Goal: Task Accomplishment & Management: Use online tool/utility

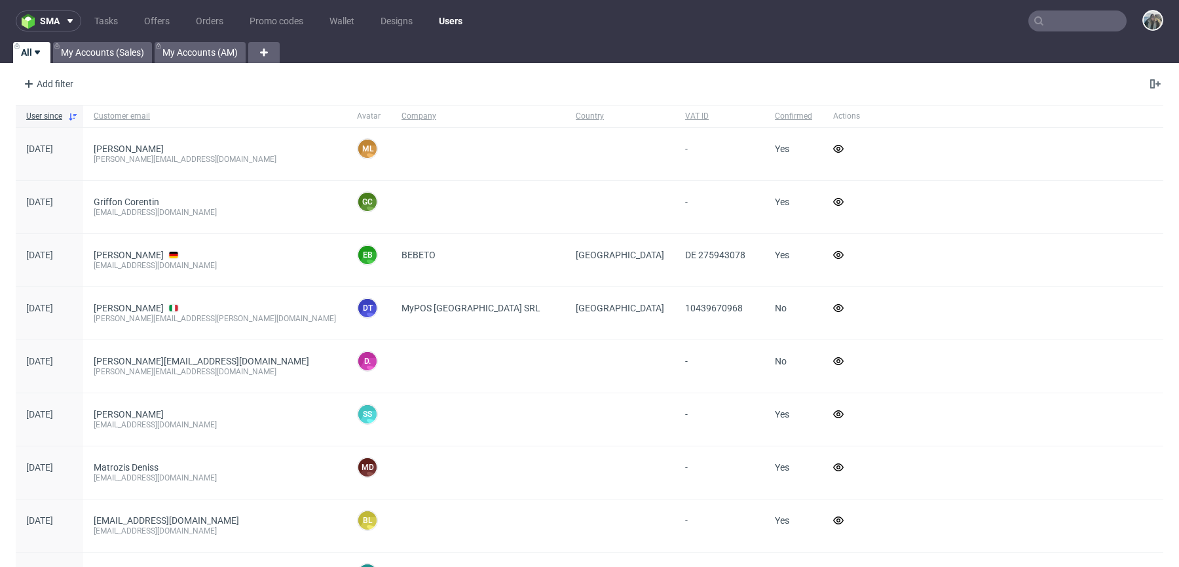
click at [1076, 17] on input "text" at bounding box center [1078, 20] width 98 height 21
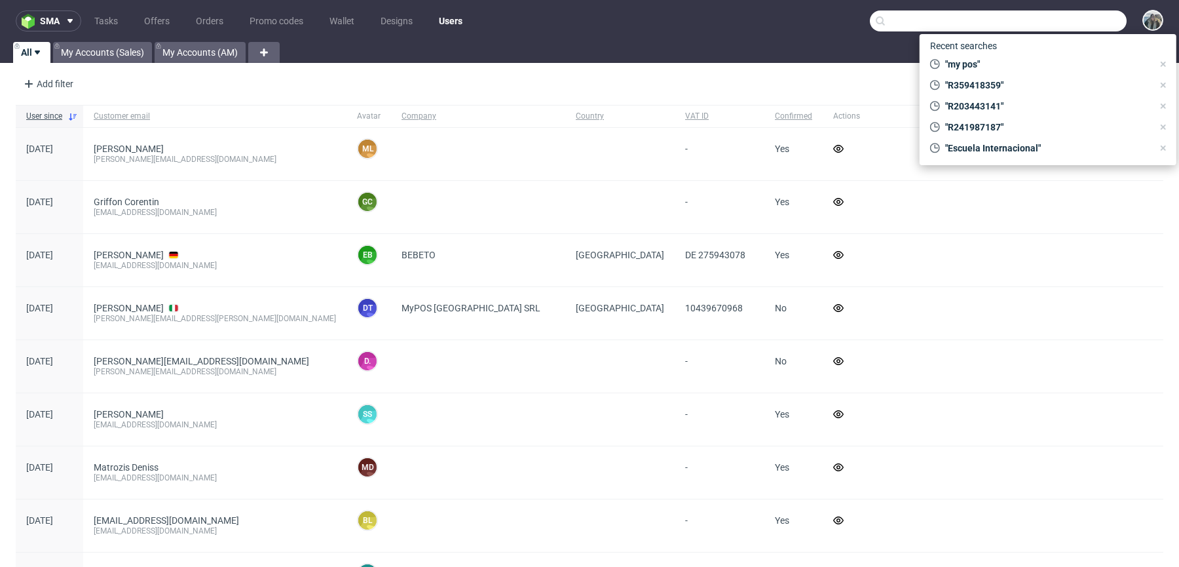
paste input "R841734332"
type input "R841734332"
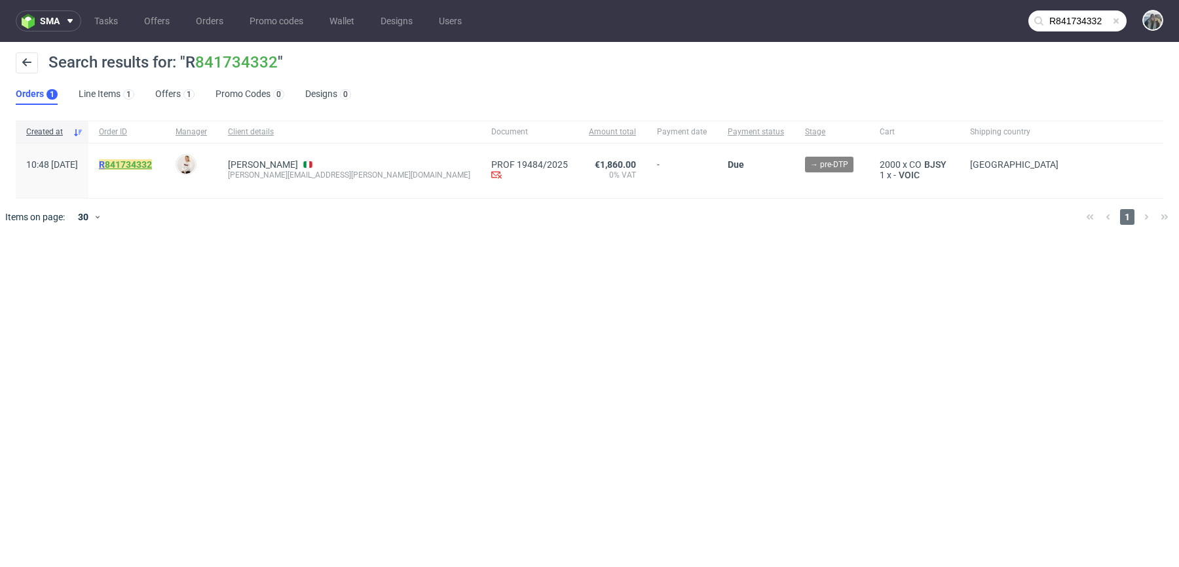
click at [147, 164] on link "841734332" at bounding box center [128, 164] width 47 height 10
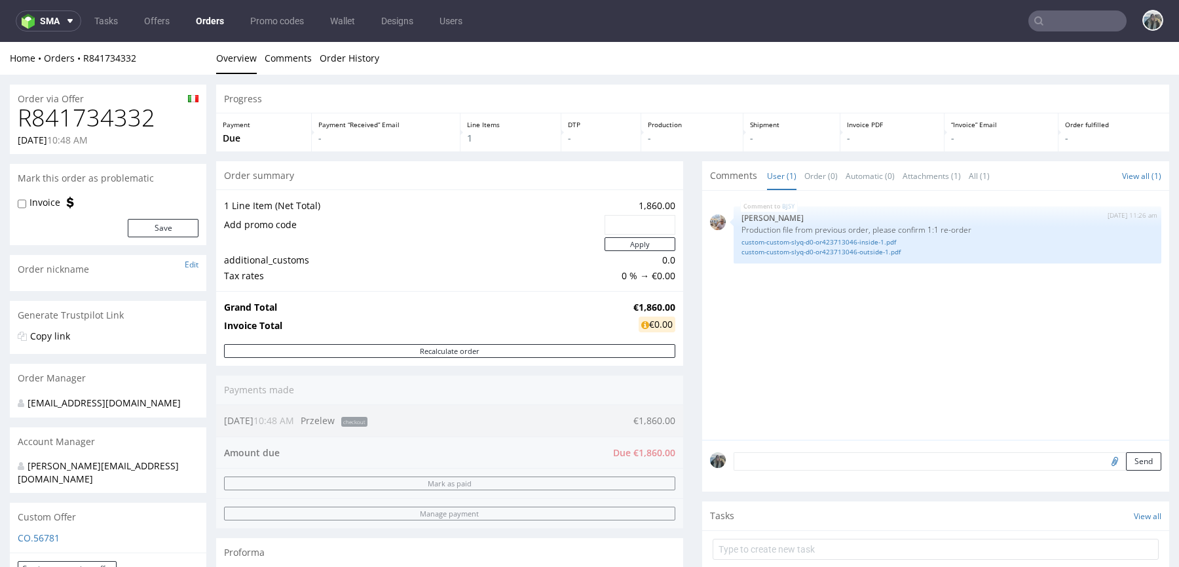
scroll to position [358, 0]
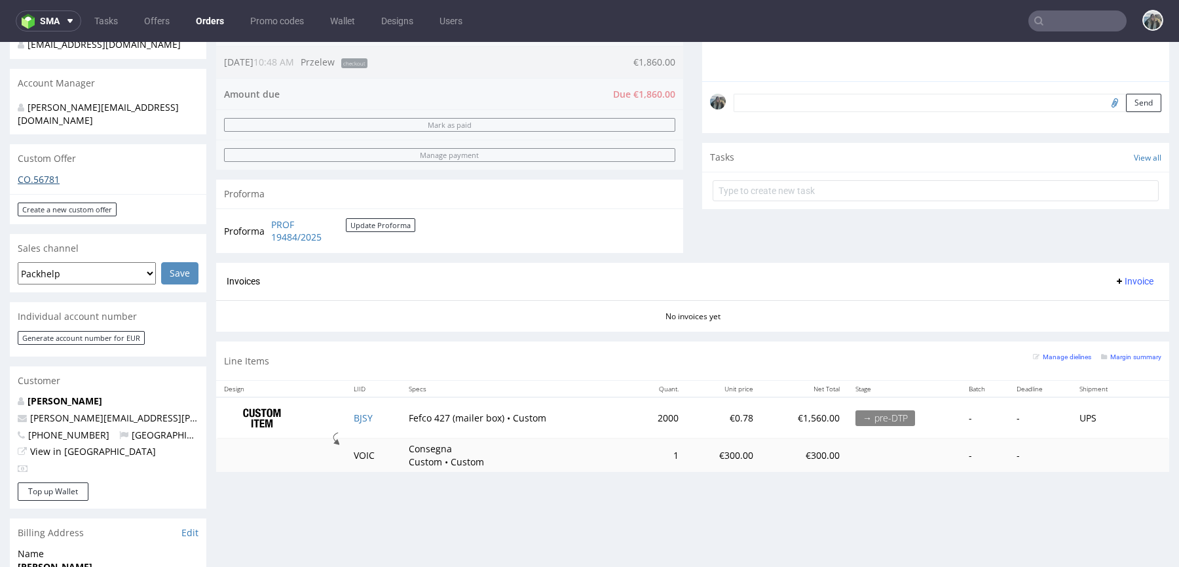
click at [47, 173] on link "CO.56781" at bounding box center [39, 179] width 42 height 12
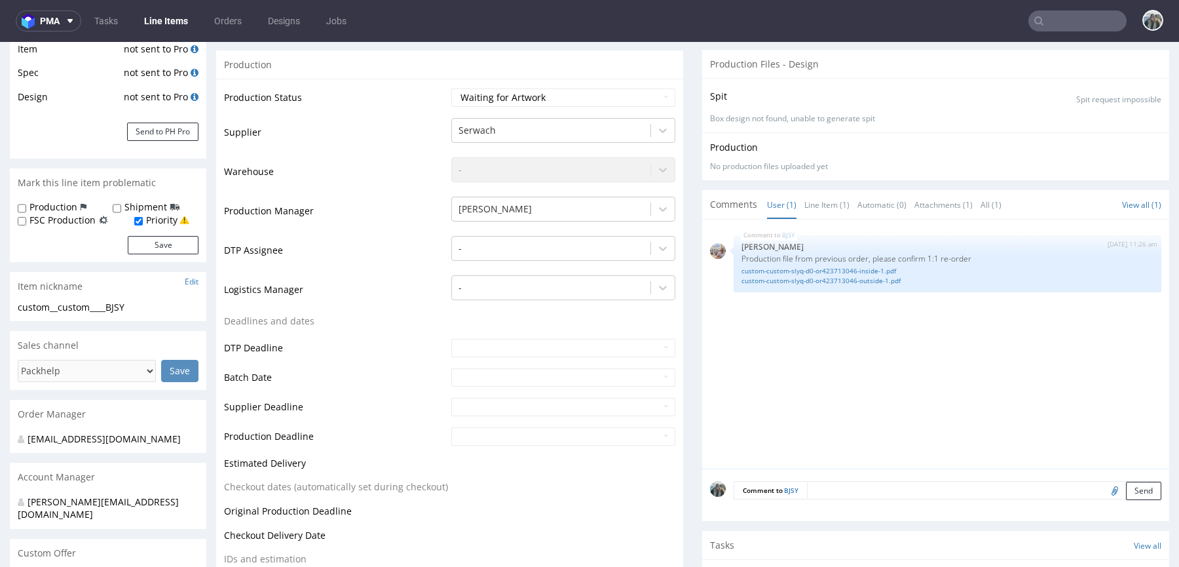
scroll to position [282, 0]
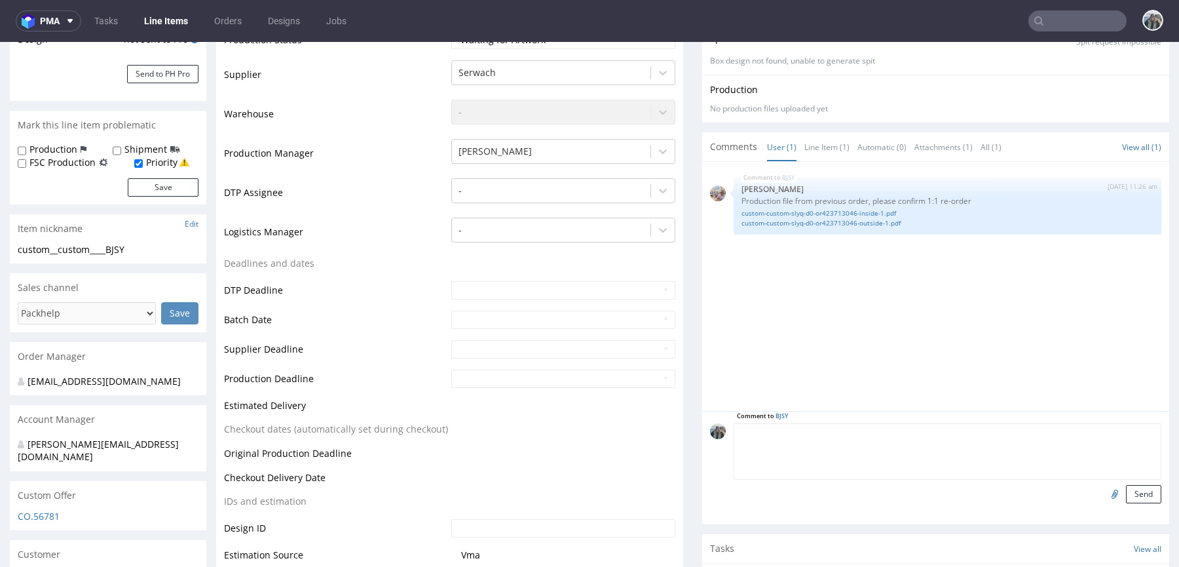
click at [830, 429] on textarea at bounding box center [948, 451] width 428 height 56
type textarea "Reorder confirmed"
click at [1128, 510] on div "Comment to BJSY Reorder confirmed Send" at bounding box center [935, 467] width 467 height 113
drag, startPoint x: 1135, startPoint y: 495, endPoint x: 238, endPoint y: 527, distance: 897.5
click at [1054, 495] on div "Send" at bounding box center [948, 494] width 428 height 18
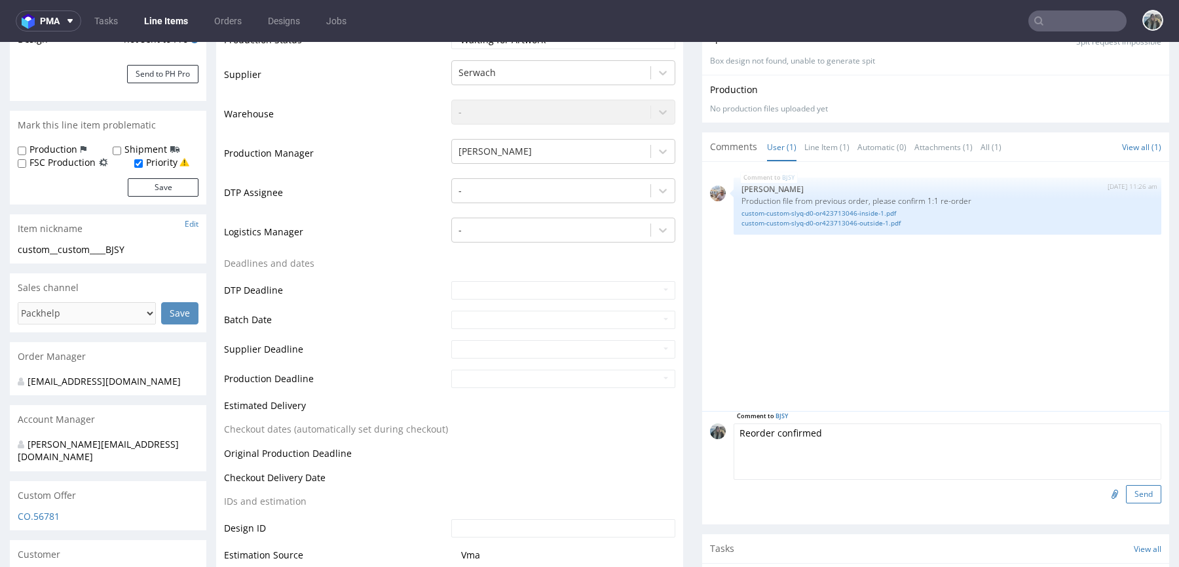
click at [1129, 499] on button "Send" at bounding box center [1143, 494] width 35 height 18
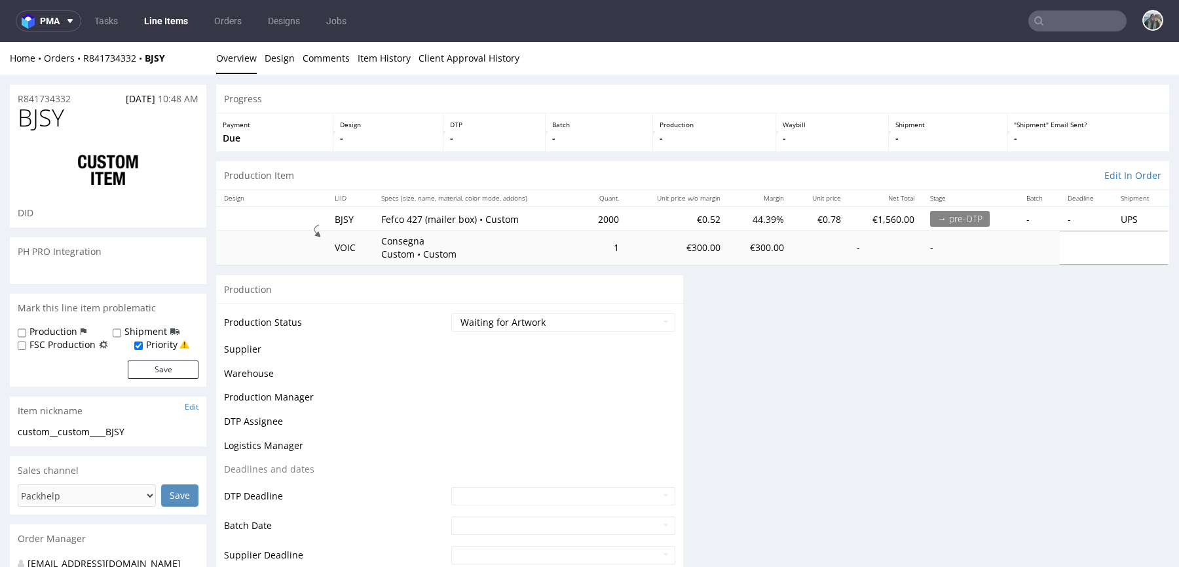
scroll to position [0, 0]
drag, startPoint x: 150, startPoint y: 68, endPoint x: 143, endPoint y: 60, distance: 10.7
click at [143, 60] on div "Home Orders R841734332 BJSY Overview Design Comments Item History Client Approv…" at bounding box center [589, 58] width 1179 height 33
copy strong "BJSY"
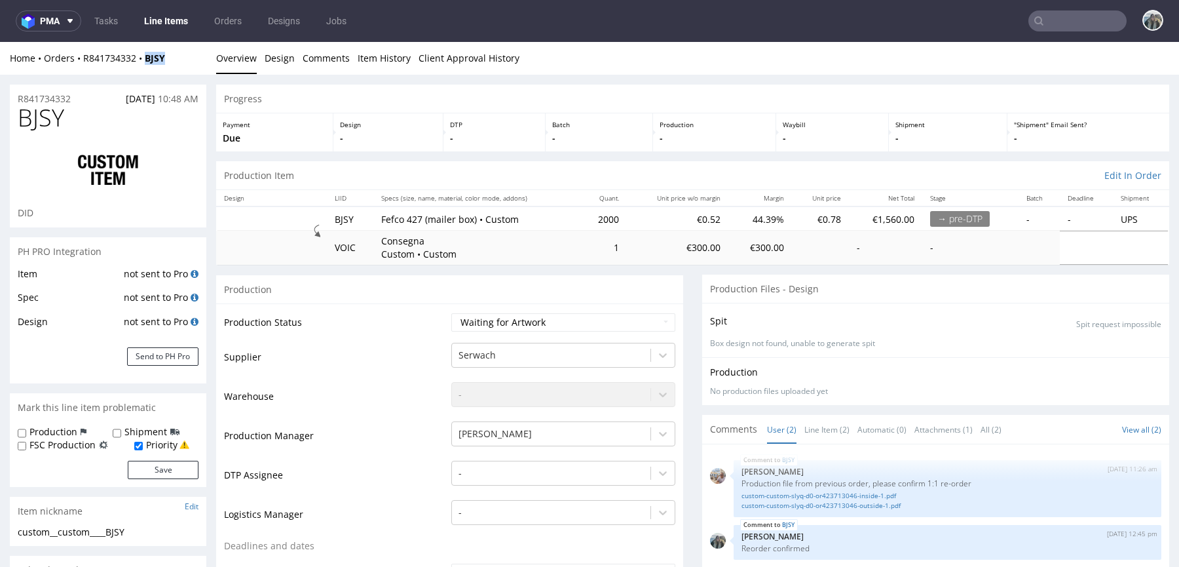
scroll to position [5, 0]
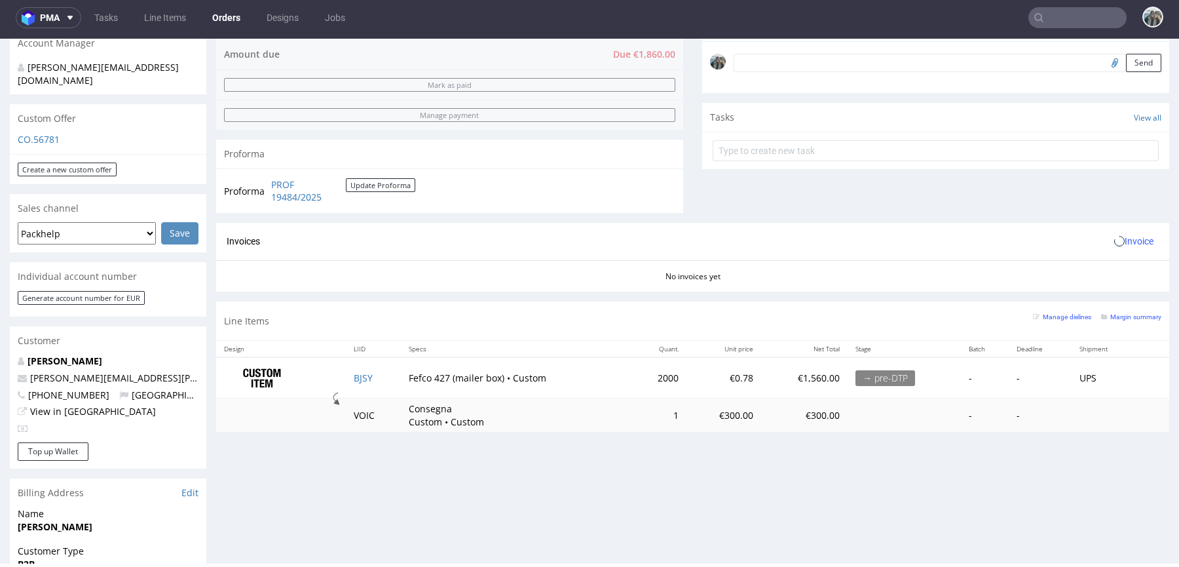
scroll to position [508, 0]
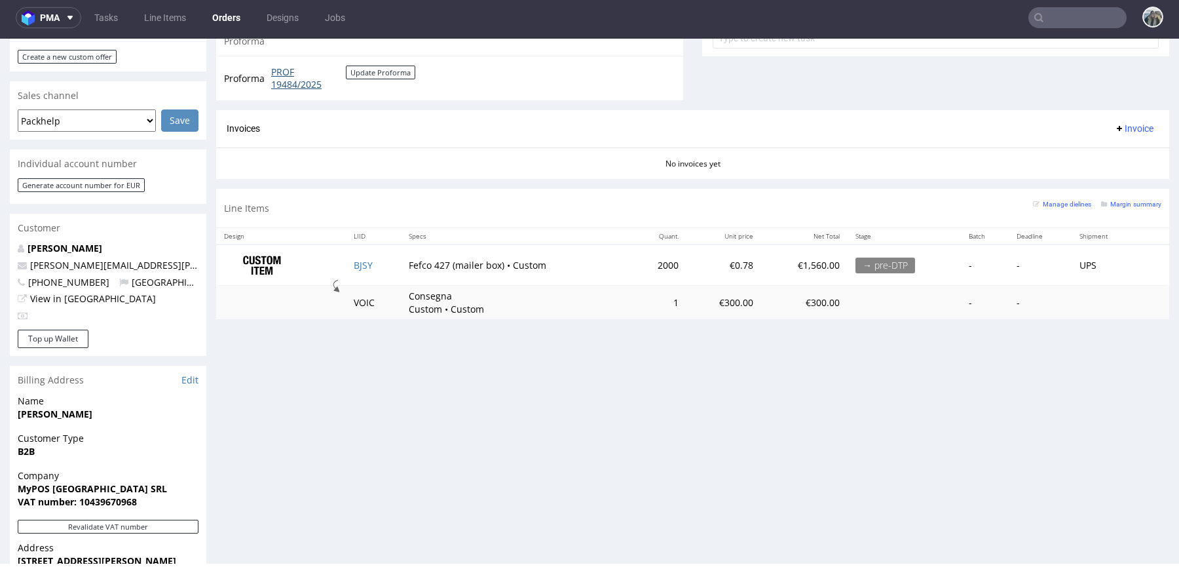
click at [280, 86] on link "PROF 19484/2025" at bounding box center [308, 79] width 75 height 26
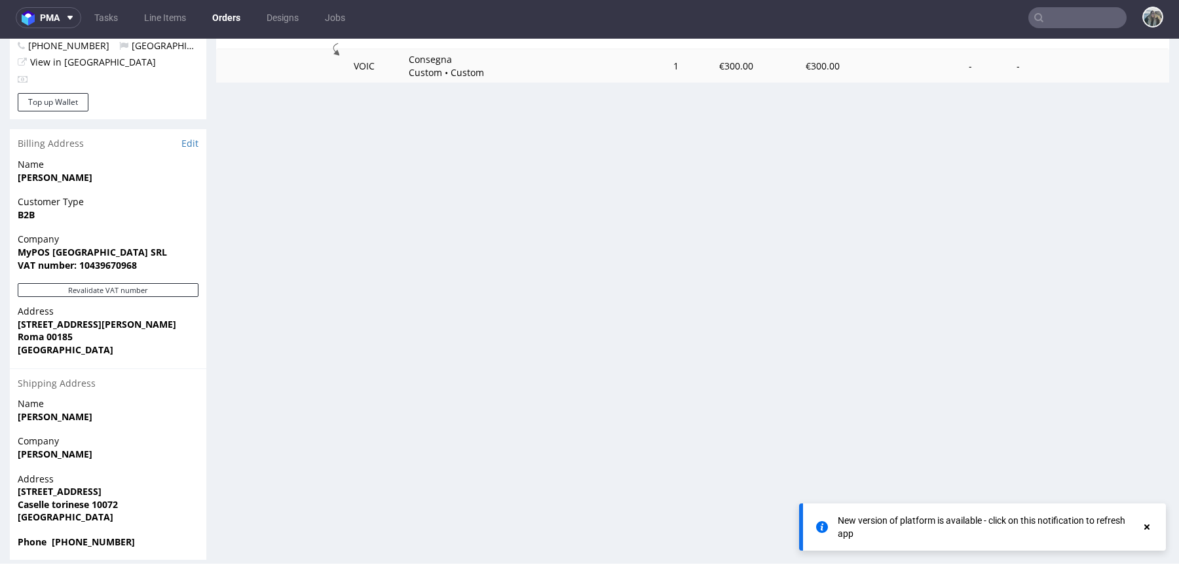
click at [1066, 17] on input "text" at bounding box center [1078, 17] width 98 height 21
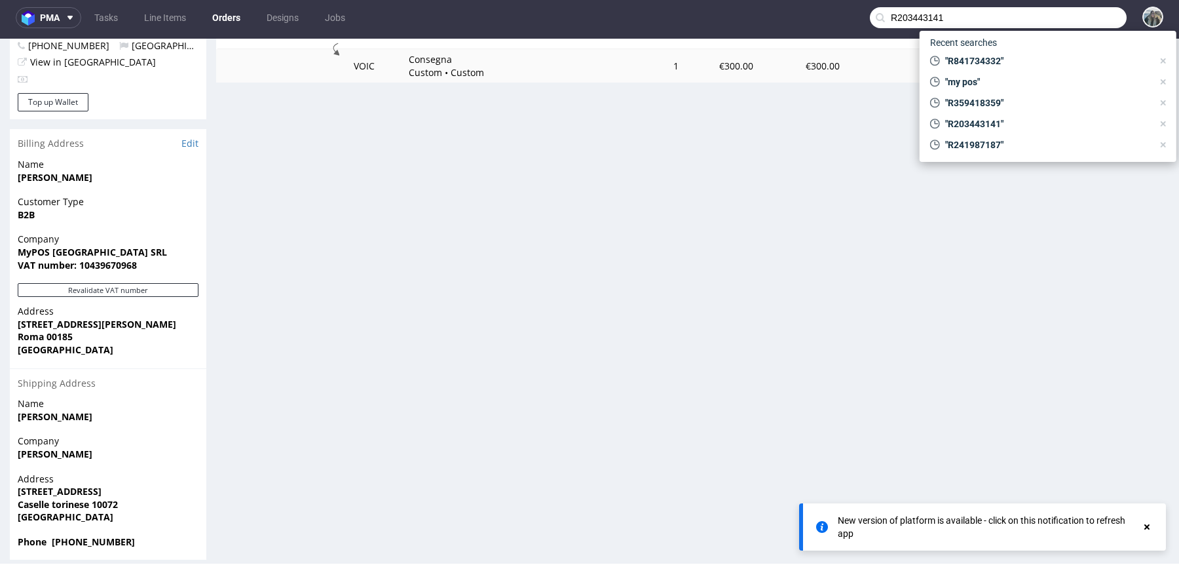
type input "R203443141"
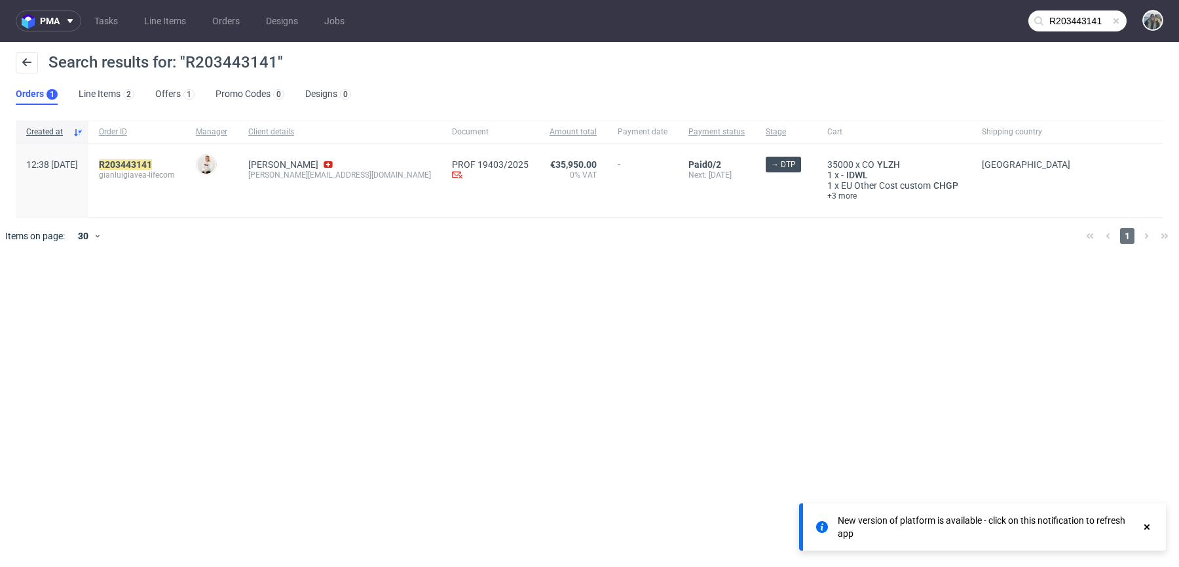
click at [284, 181] on span "Nigro Gianluigi gianluigi@avea-life.com" at bounding box center [339, 180] width 183 height 42
drag, startPoint x: 283, startPoint y: 180, endPoint x: 275, endPoint y: 175, distance: 9.4
click at [275, 176] on div "Nigro Gianluigi gianluigi@avea-life.com" at bounding box center [340, 179] width 204 height 73
copy div "gianluigi@avea-life.com"
click at [152, 166] on mark "R203443141" at bounding box center [125, 164] width 53 height 10
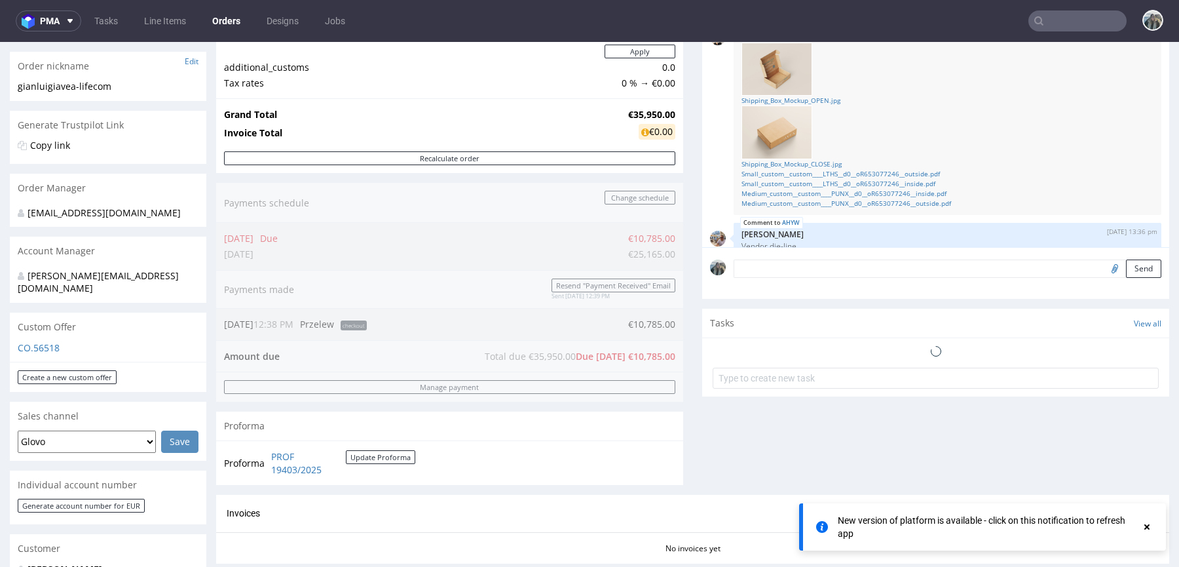
scroll to position [225, 0]
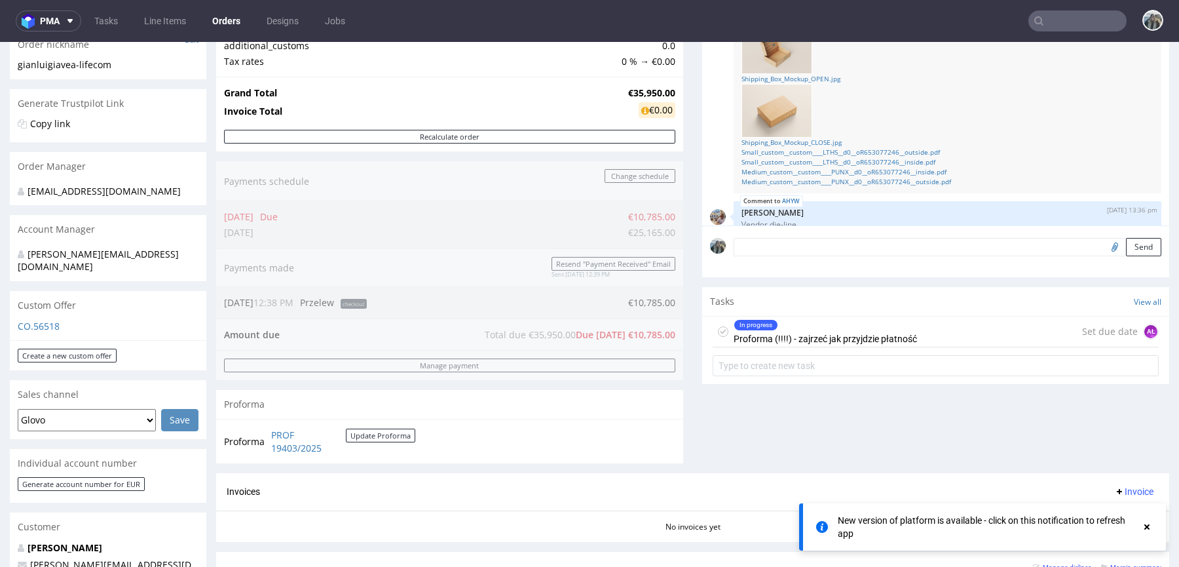
click at [768, 332] on div "In progress Proforma (!!!!) - zajrzeć jak przyjdzie płatność" at bounding box center [825, 331] width 183 height 30
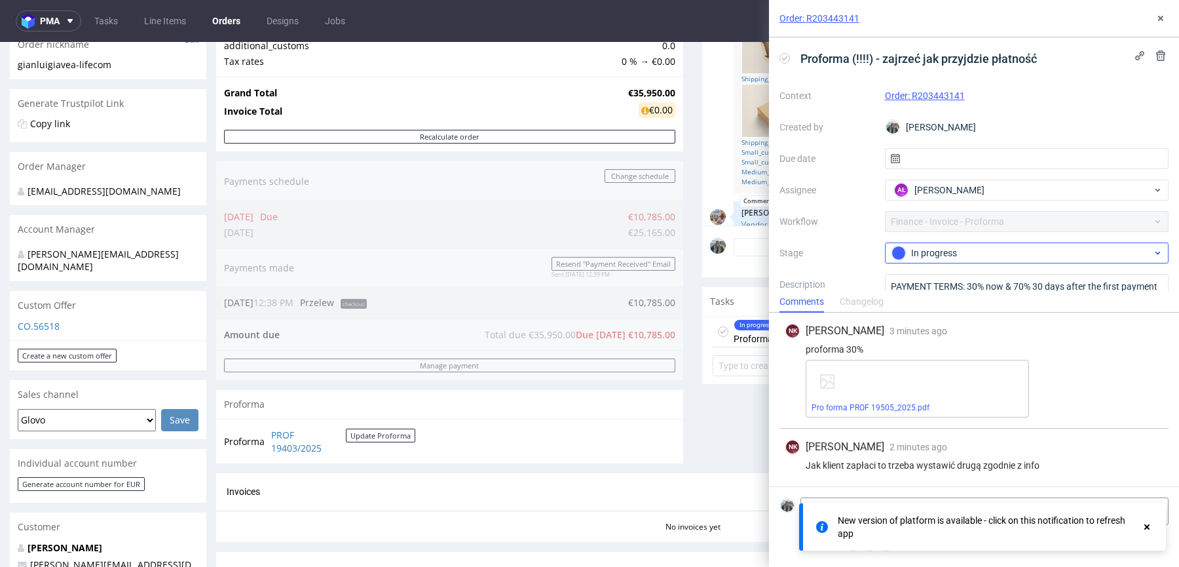
scroll to position [54, 0]
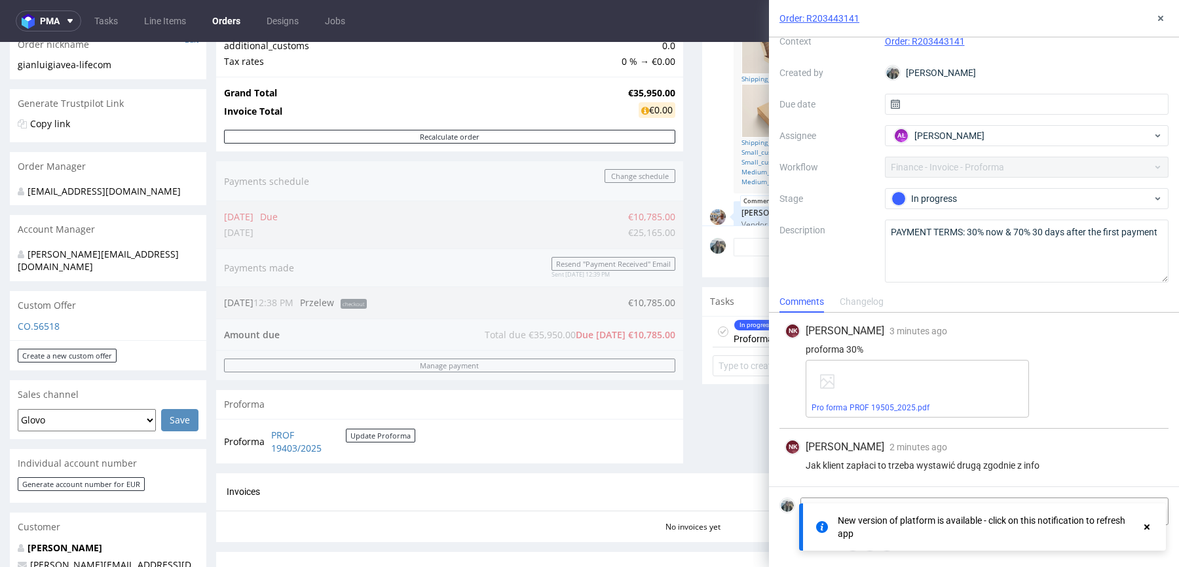
click at [899, 400] on div "Pro forma PROF 19505_2025.pdf" at bounding box center [917, 389] width 223 height 58
click at [899, 401] on div "Pro forma PROF 19505_2025.pdf" at bounding box center [917, 389] width 223 height 58
drag, startPoint x: 899, startPoint y: 409, endPoint x: 748, endPoint y: 142, distance: 307.2
click at [899, 409] on link "Pro forma PROF 19505_2025.pdf" at bounding box center [871, 407] width 118 height 9
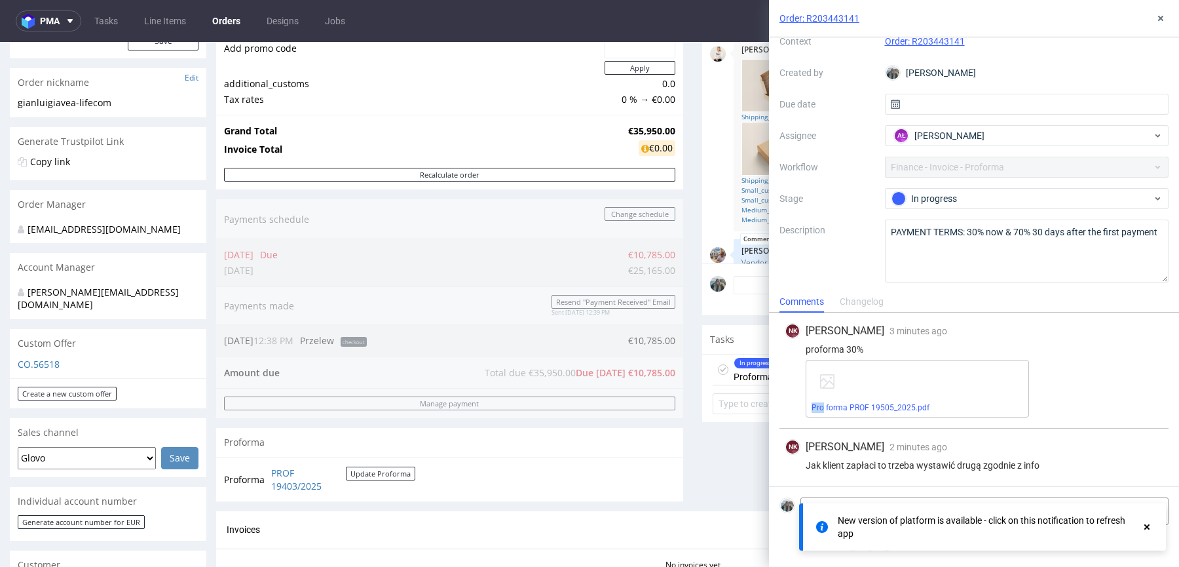
scroll to position [138, 0]
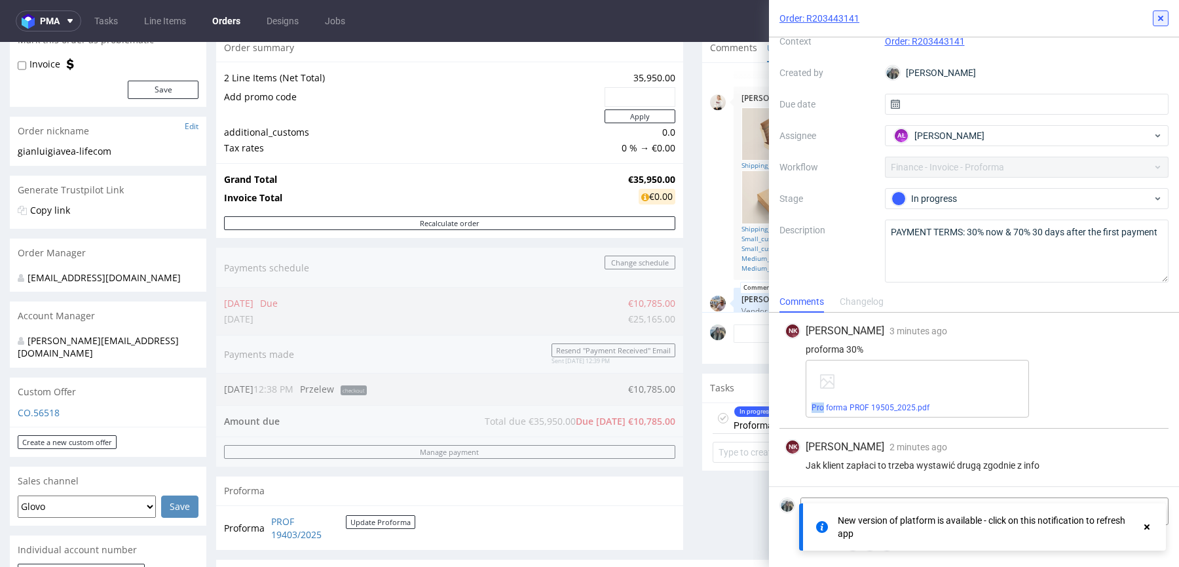
click at [1160, 17] on use at bounding box center [1160, 18] width 5 height 5
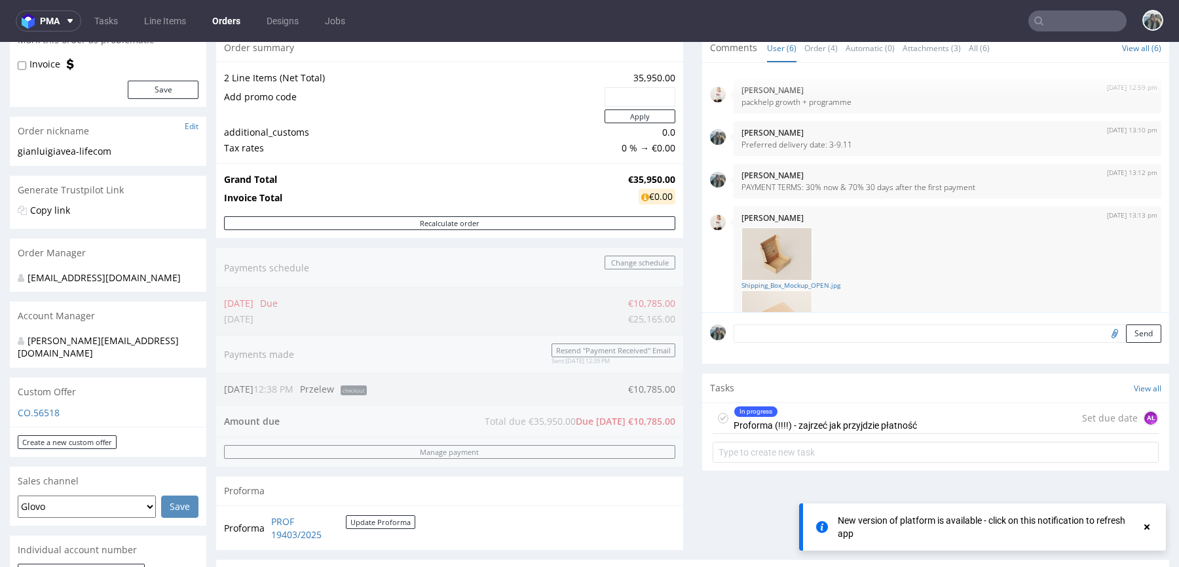
click at [1058, 24] on input "text" at bounding box center [1078, 20] width 98 height 21
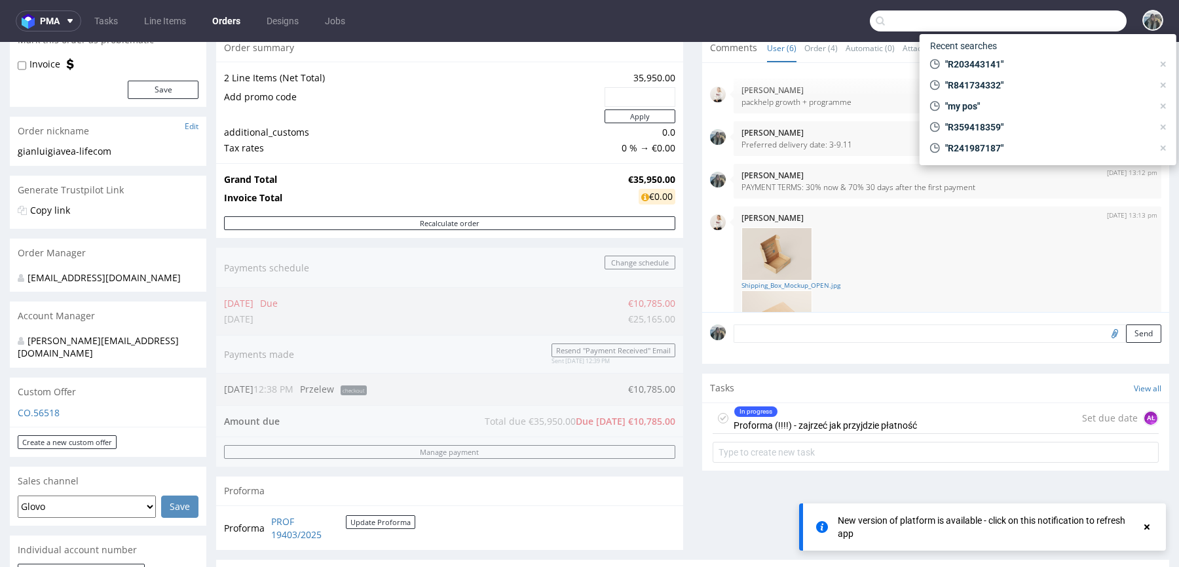
paste input "Farmacia Agostini"
type input "Farmacia Agostini"
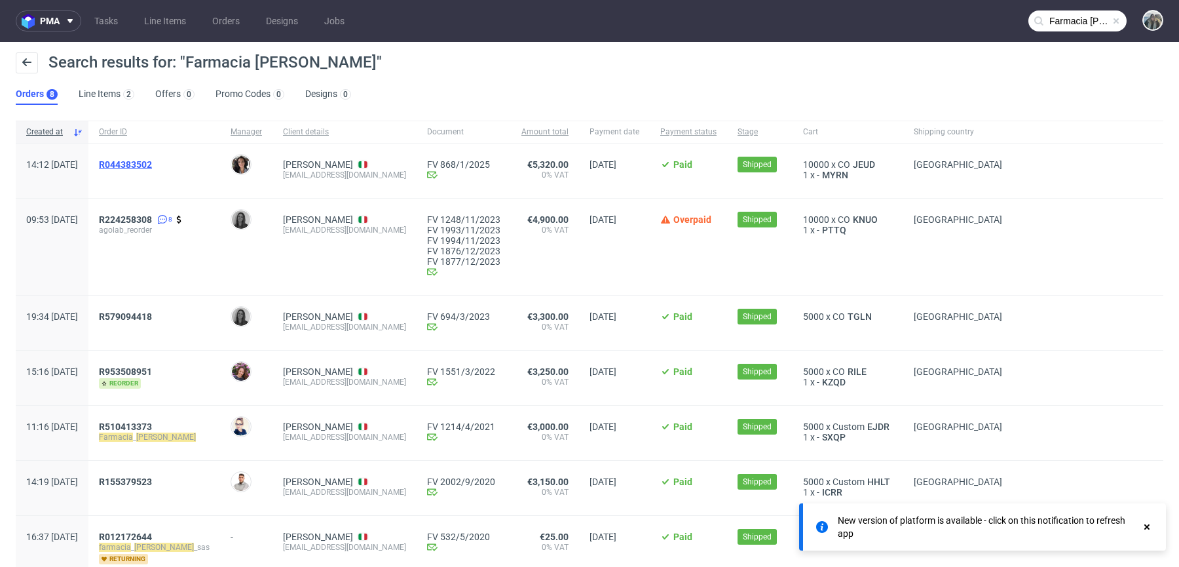
click at [152, 164] on span "R044383502" at bounding box center [125, 164] width 53 height 10
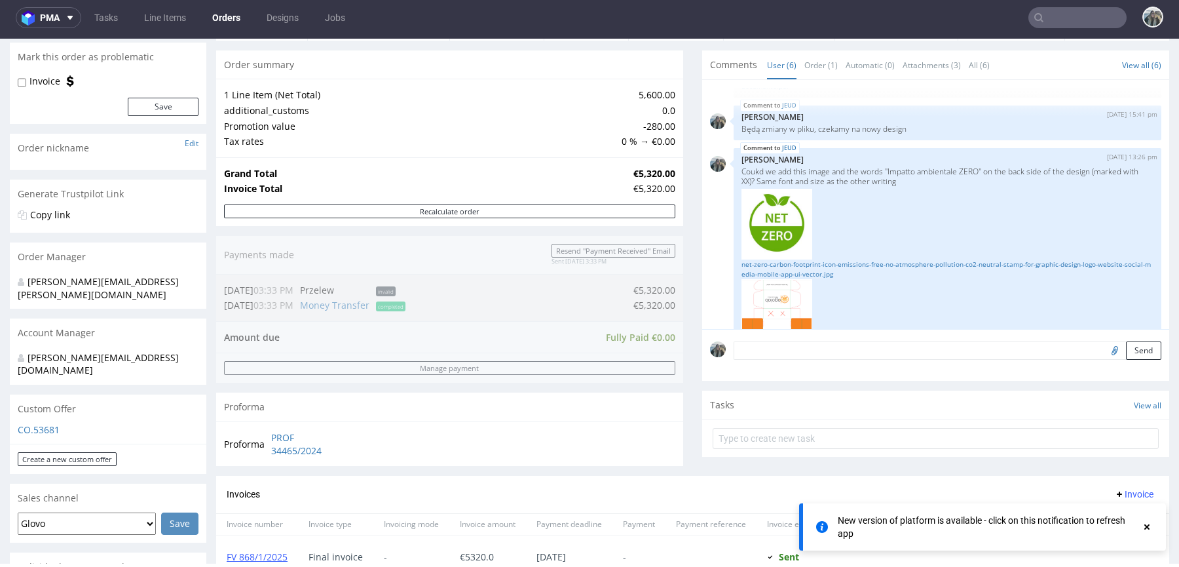
scroll to position [421, 0]
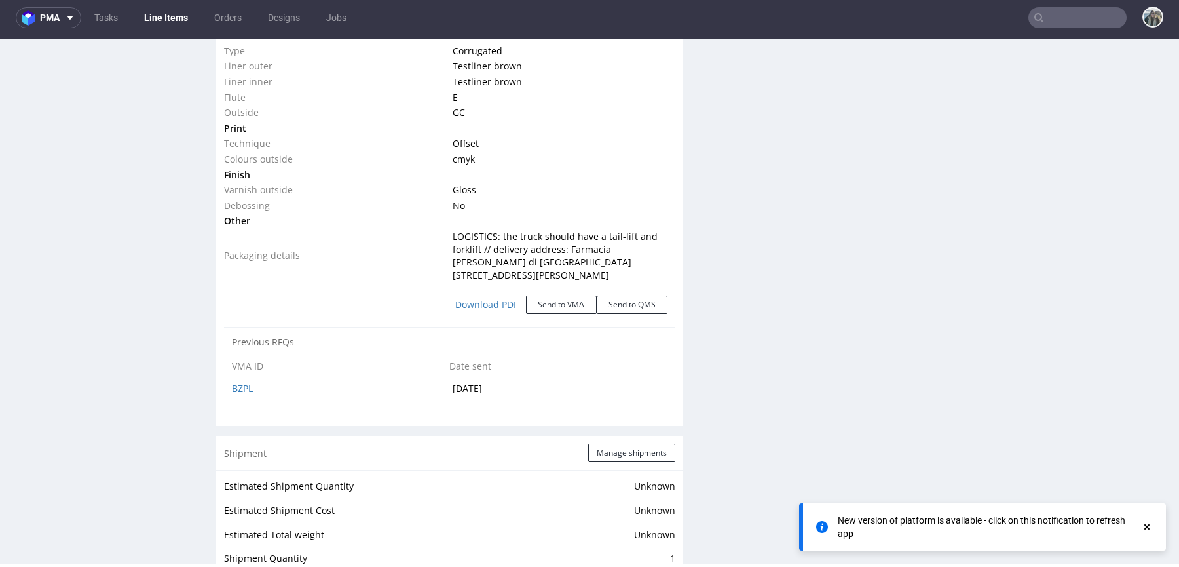
scroll to position [1389, 0]
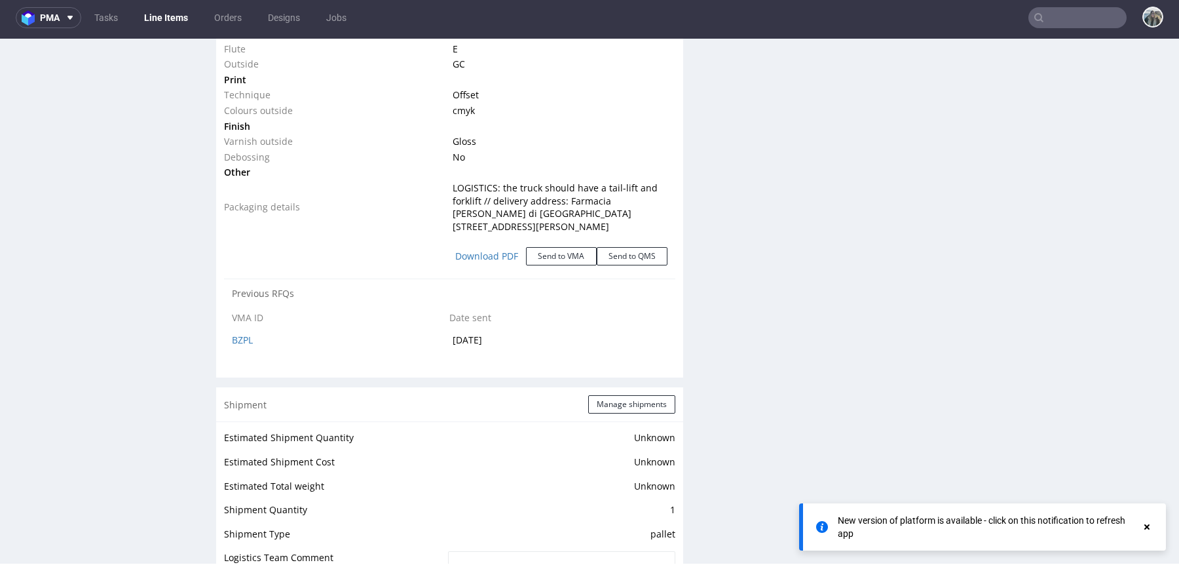
select select "in_progress"
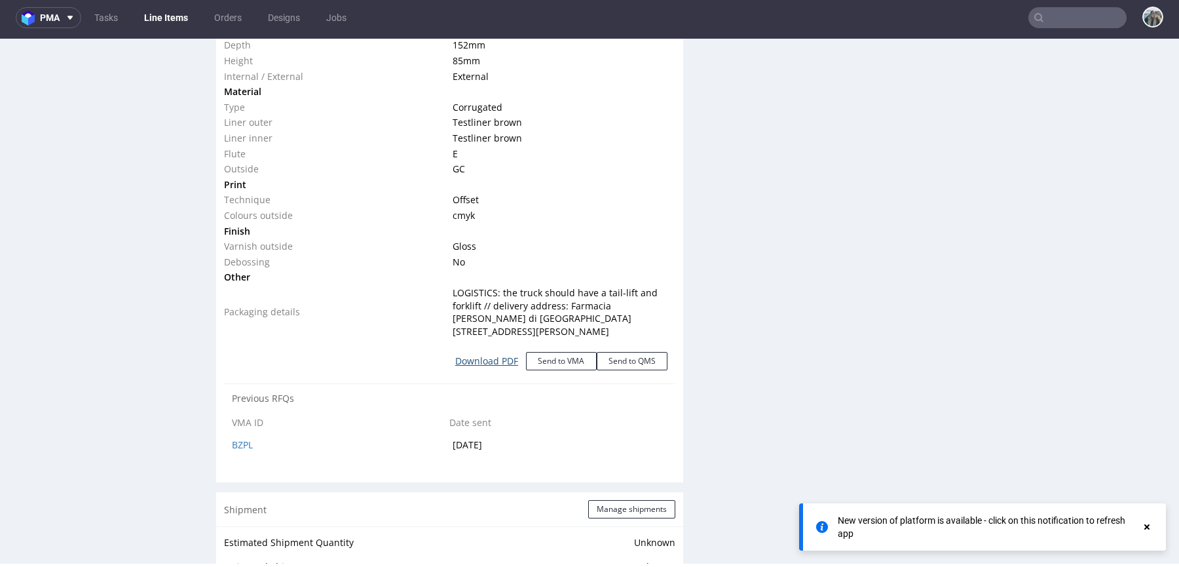
scroll to position [1384, 0]
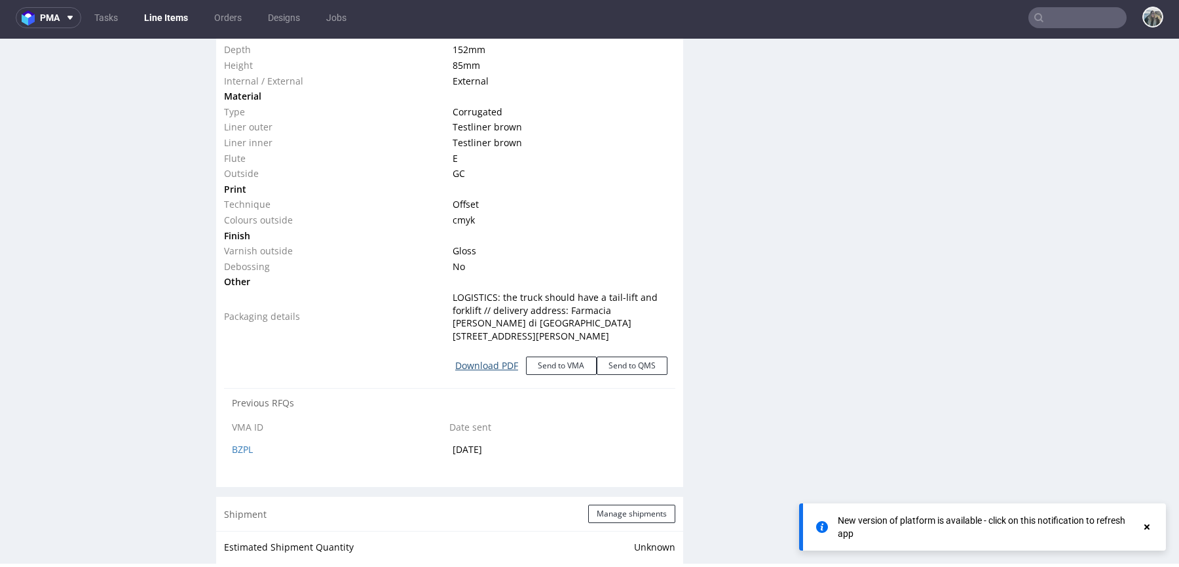
click at [472, 351] on link "Download PDF" at bounding box center [487, 365] width 79 height 29
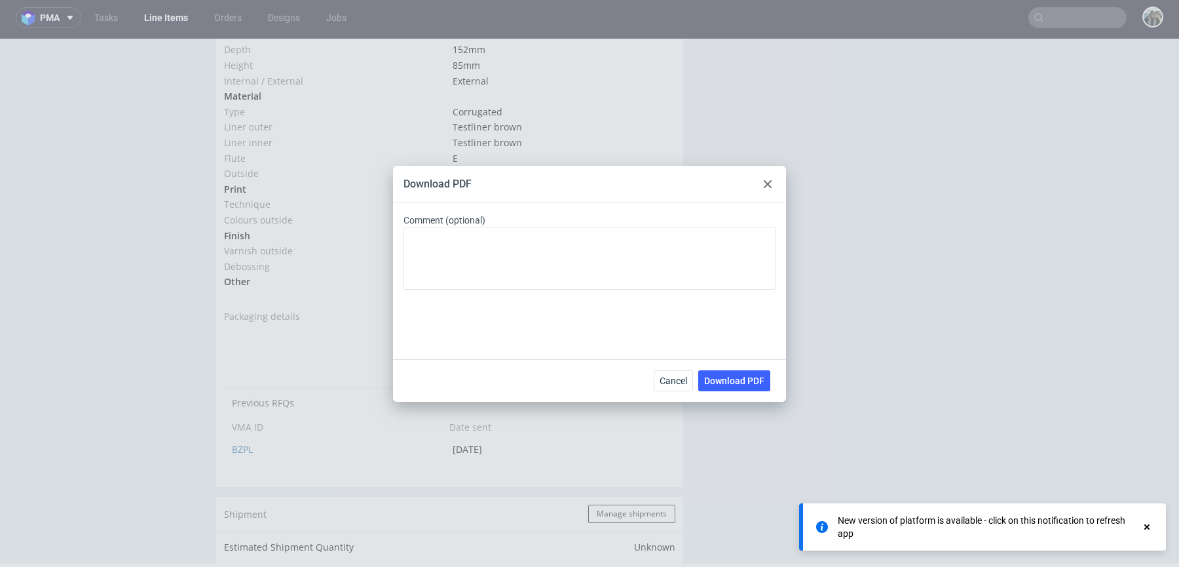
drag, startPoint x: 721, startPoint y: 372, endPoint x: 320, endPoint y: 106, distance: 480.7
click at [721, 372] on button "Download PDF" at bounding box center [734, 380] width 72 height 21
drag, startPoint x: 669, startPoint y: 386, endPoint x: 695, endPoint y: 191, distance: 197.0
click at [669, 386] on button "Cancel" at bounding box center [673, 380] width 39 height 21
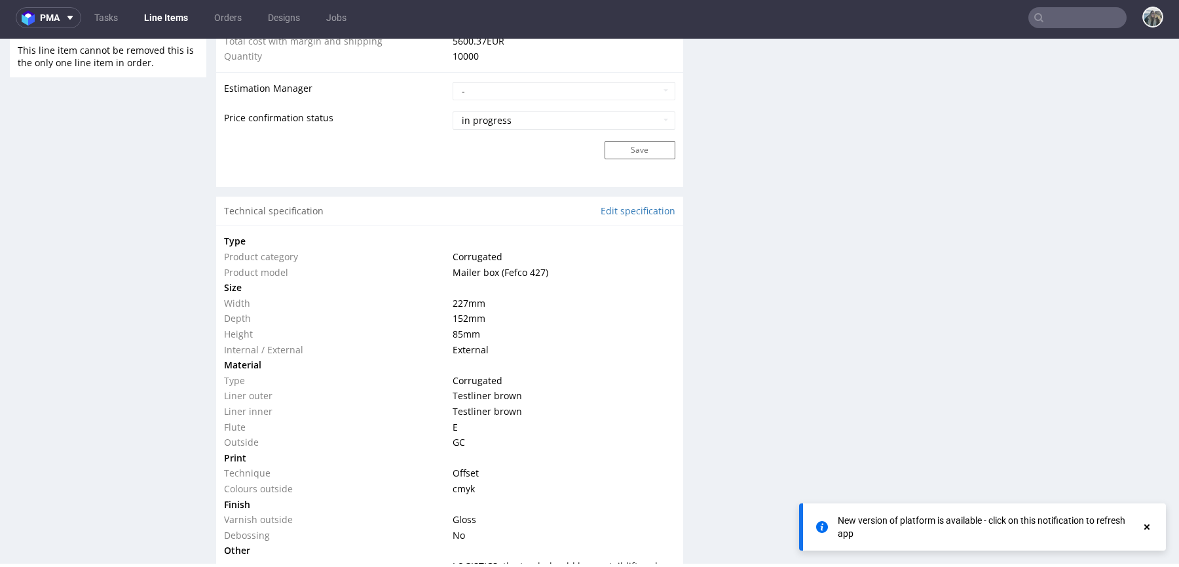
scroll to position [808, 0]
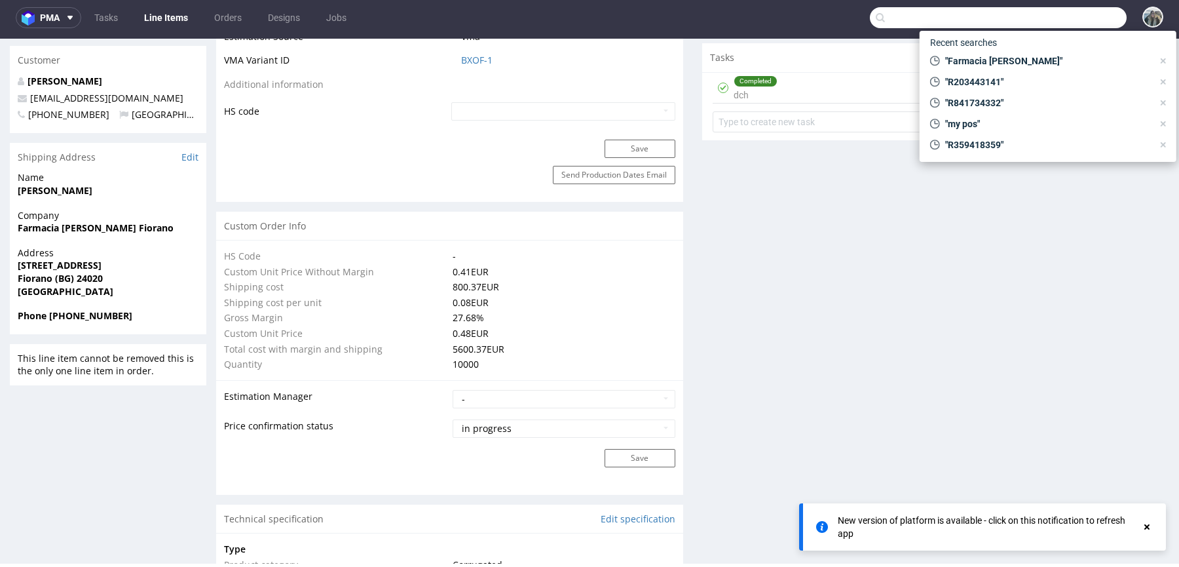
click at [1070, 21] on input "text" at bounding box center [998, 17] width 257 height 21
paste input "mypos"
type input "mypos"
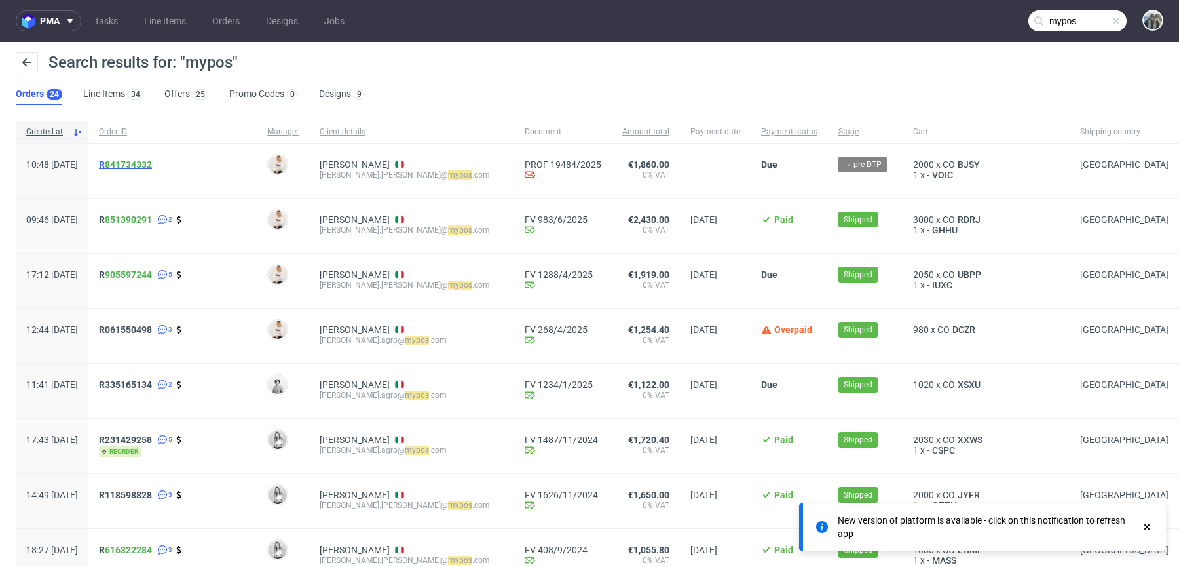
click at [144, 166] on span "R 841734332" at bounding box center [125, 164] width 53 height 10
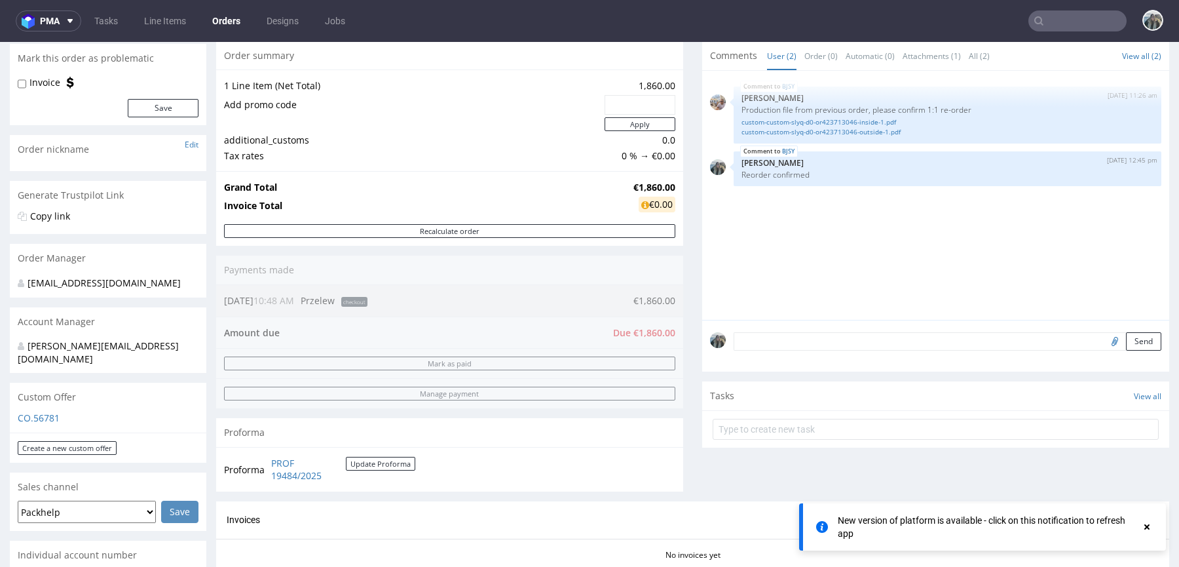
scroll to position [231, 0]
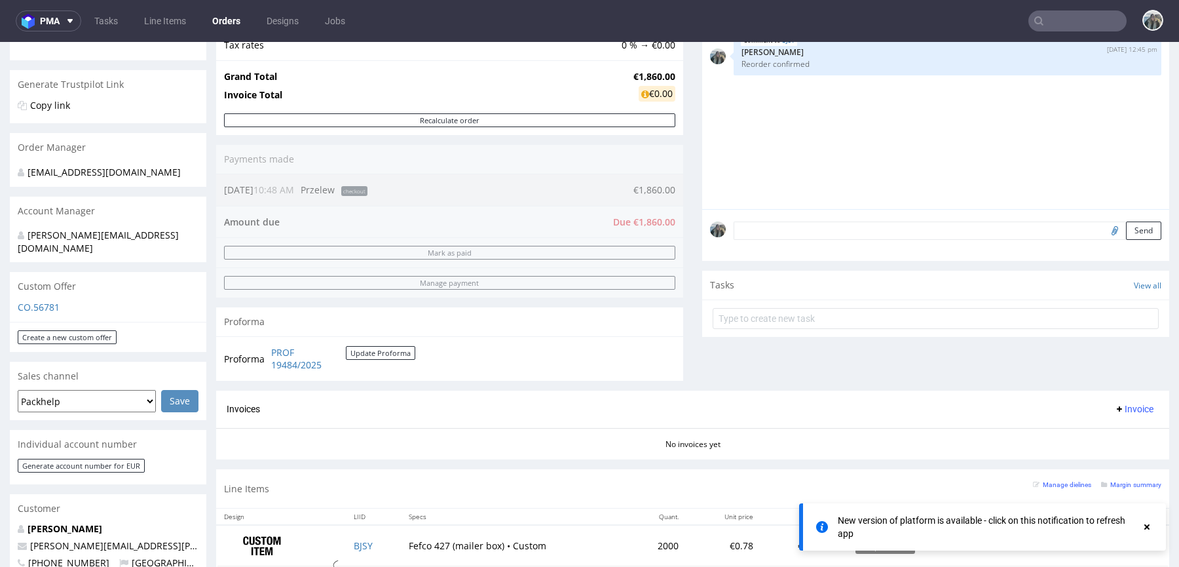
click at [1104, 228] on input "file" at bounding box center [1113, 229] width 18 height 17
type input "C:\fakepath\MP_SCT_40658350869_12-09-2025.pdf"
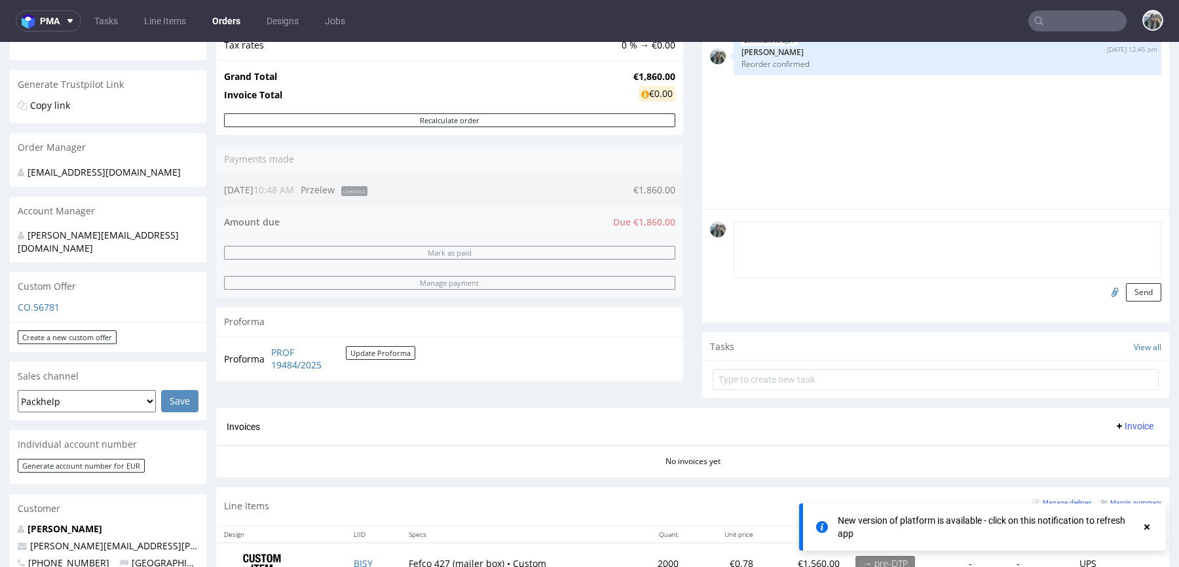
click at [852, 226] on textarea at bounding box center [948, 249] width 428 height 56
type textarea "Pop"
click at [1136, 292] on button "Send" at bounding box center [1143, 292] width 35 height 18
click at [1136, 292] on div "Comments User (2) Order (0) Automatic (0) Attachments (1) All (2) View all (2) …" at bounding box center [935, 170] width 467 height 478
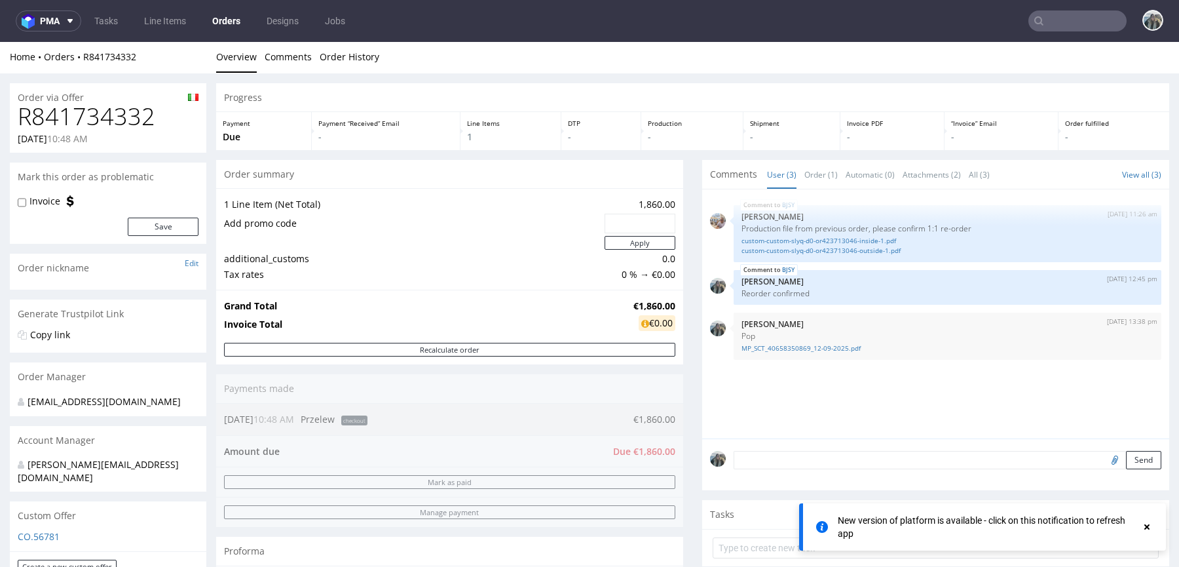
scroll to position [0, 0]
click at [101, 120] on h1 "R841734332" at bounding box center [108, 118] width 181 height 26
click at [101, 119] on h1 "R841734332" at bounding box center [108, 118] width 181 height 26
copy h1 "R841734332"
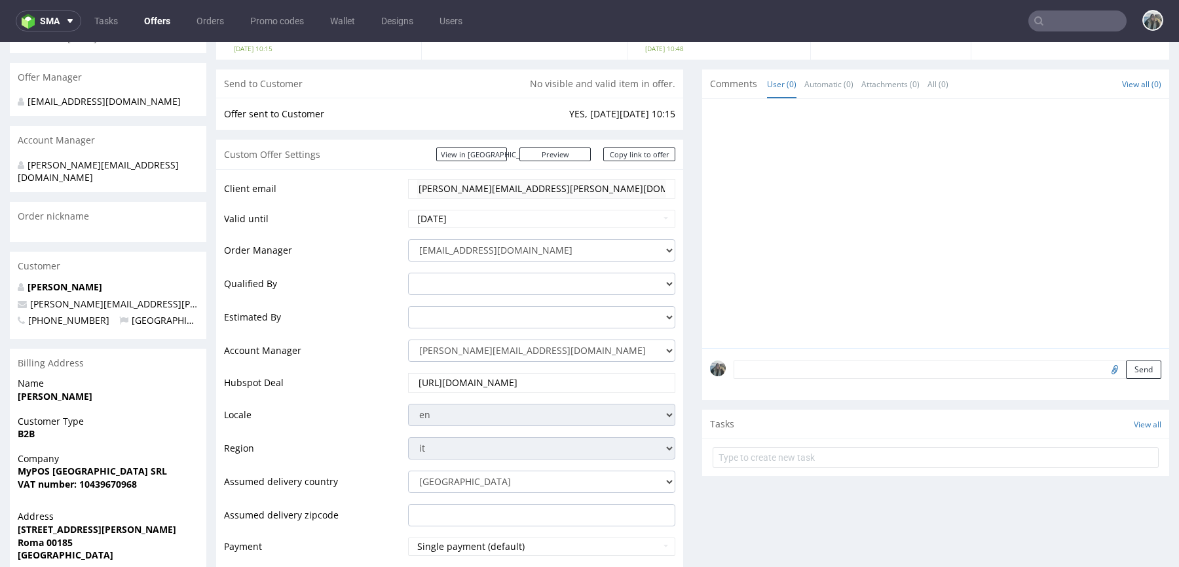
scroll to position [105, 0]
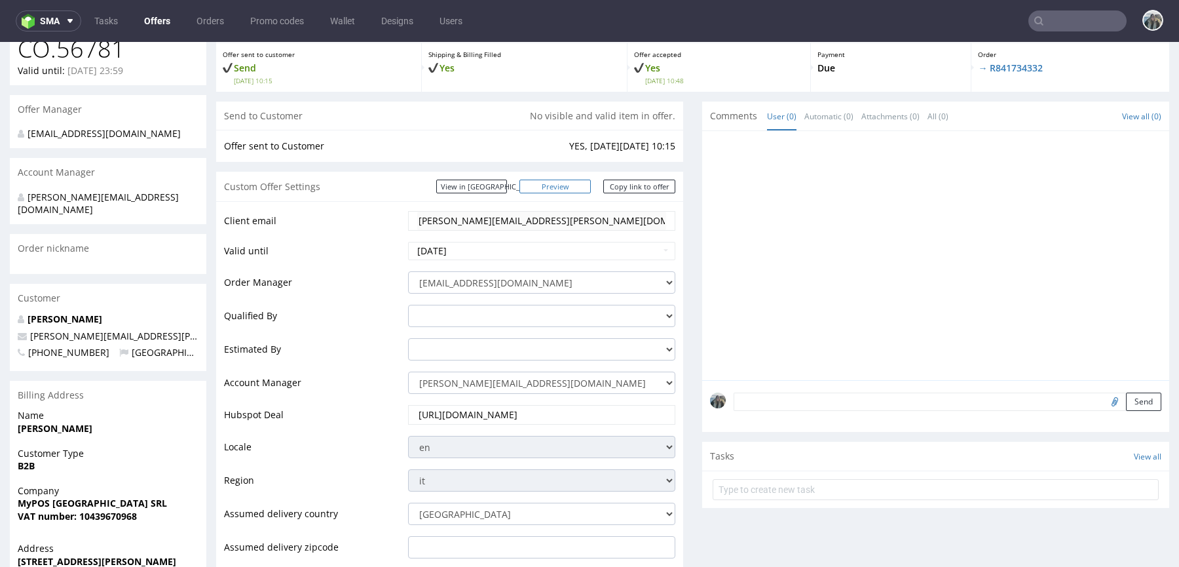
click at [575, 185] on link "Preview" at bounding box center [556, 187] width 72 height 14
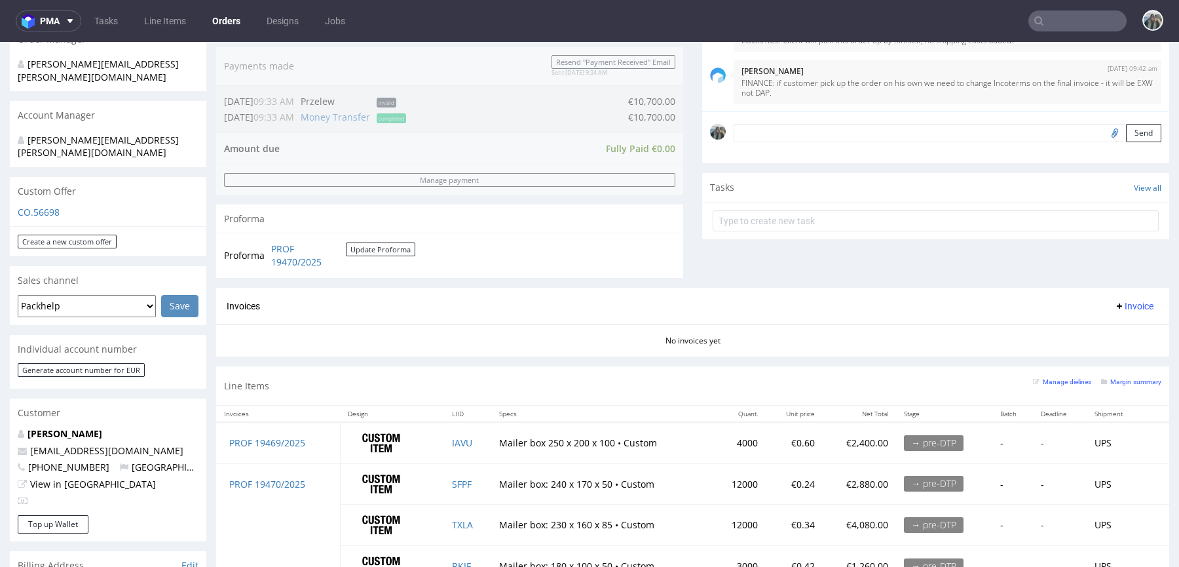
scroll to position [235, 0]
